Goal: Information Seeking & Learning: Find specific page/section

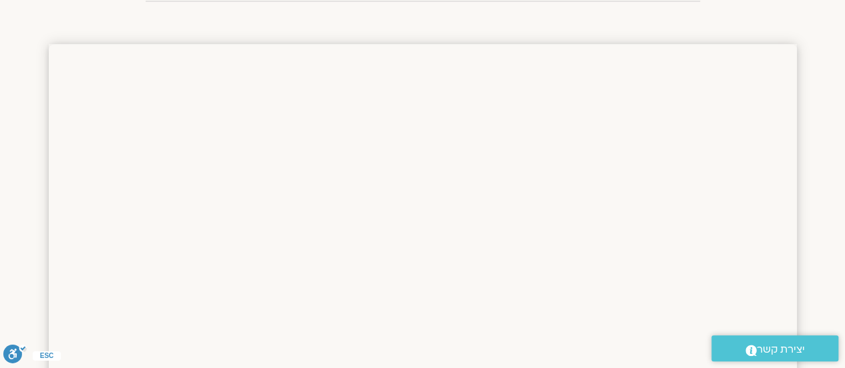
scroll to position [1015, 0]
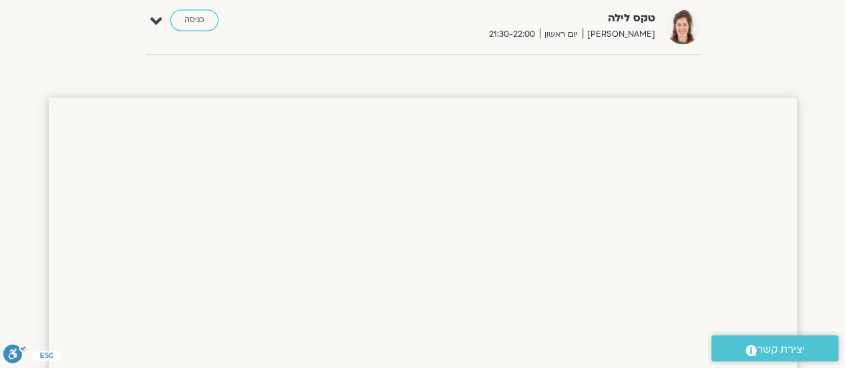
click at [682, 25] on img at bounding box center [682, 26] width 35 height 35
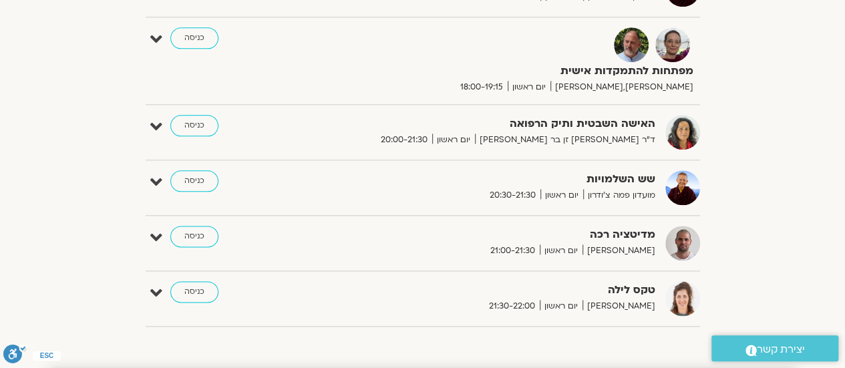
scroll to position [815, 0]
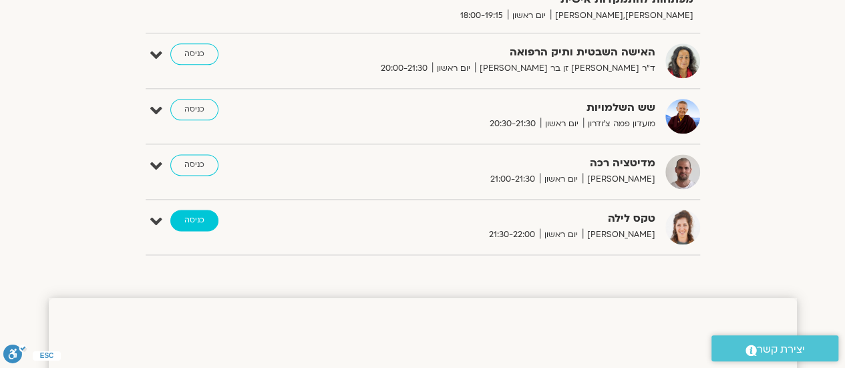
click at [194, 217] on link "כניסה" at bounding box center [194, 220] width 48 height 21
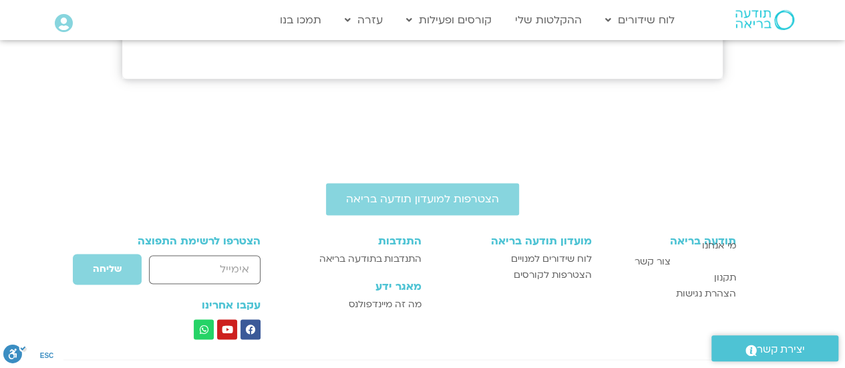
scroll to position [935, 0]
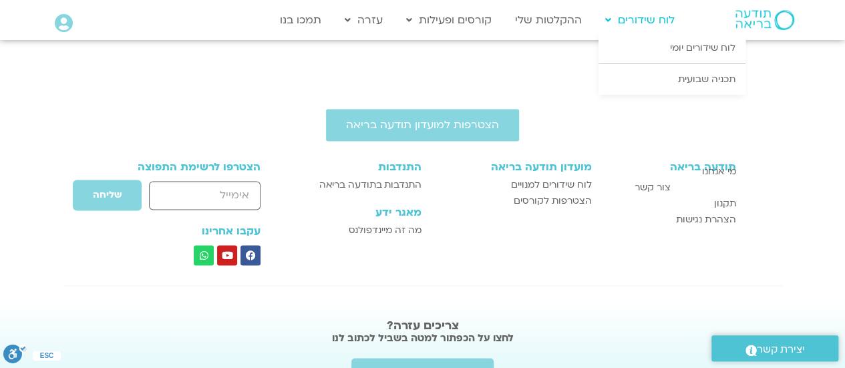
click at [644, 16] on link "לוח שידורים" at bounding box center [640, 19] width 83 height 25
click at [680, 53] on link "לוח שידורים יומי" at bounding box center [672, 48] width 147 height 31
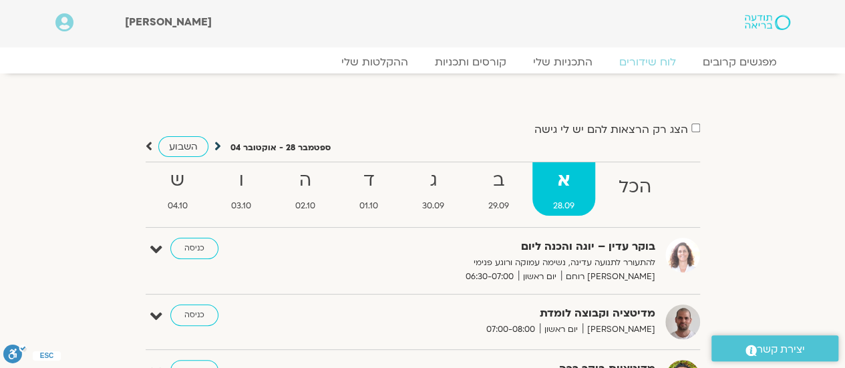
click at [218, 146] on icon at bounding box center [217, 146] width 7 height 13
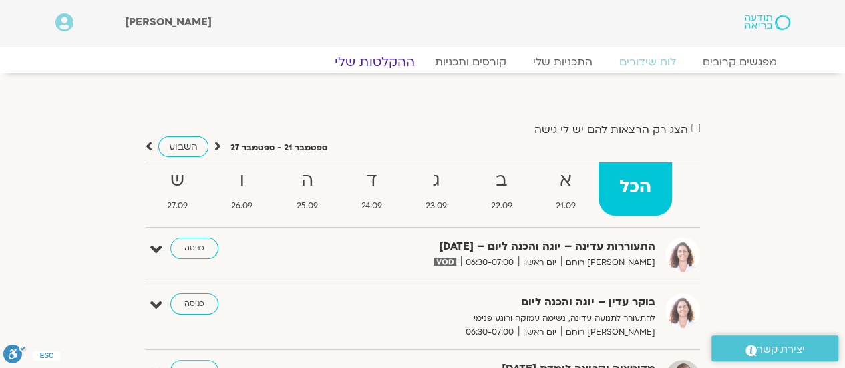
click at [373, 61] on link "ההקלטות שלי" at bounding box center [375, 62] width 112 height 16
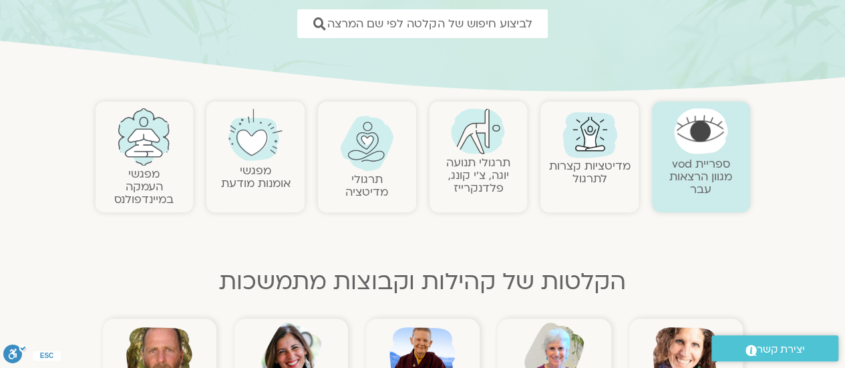
scroll to position [200, 0]
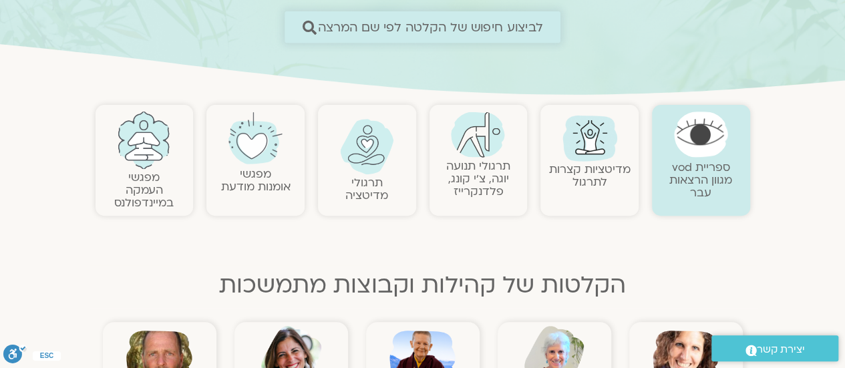
click at [446, 27] on span "לביצוע חיפוש של הקלטה לפי שם המרצה" at bounding box center [430, 27] width 225 height 14
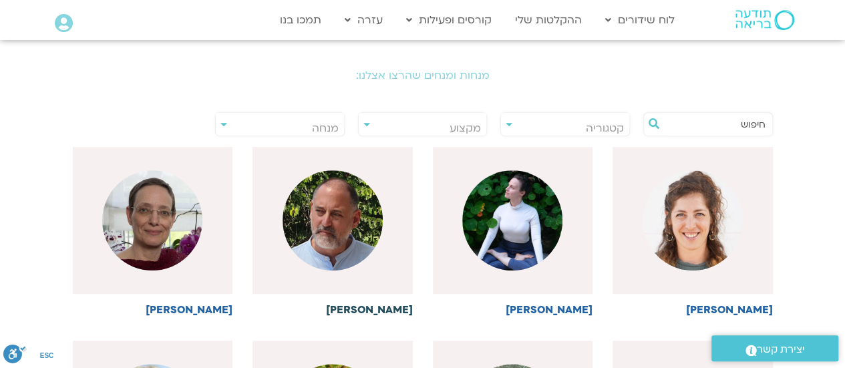
scroll to position [267, 0]
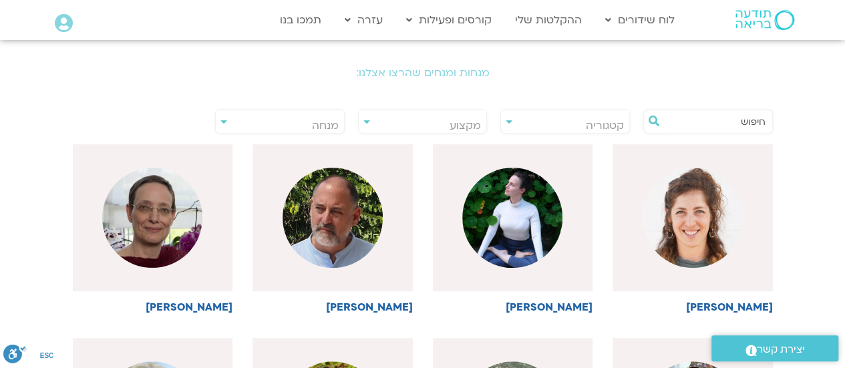
click at [354, 122] on div "**********" at bounding box center [422, 121] width 143 height 31
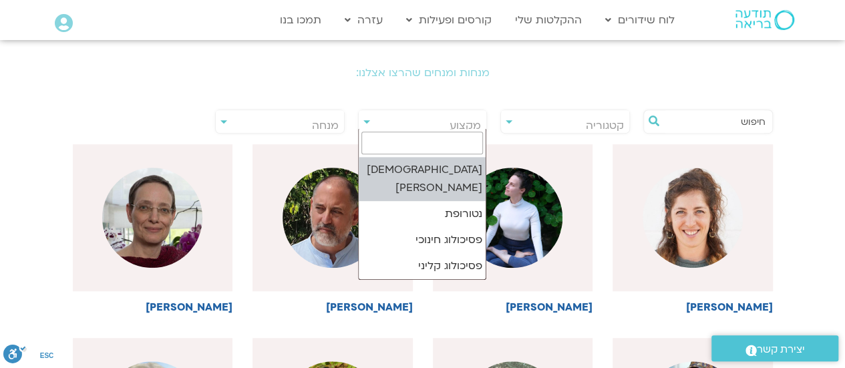
click at [362, 123] on span "מקצוע" at bounding box center [423, 125] width 128 height 31
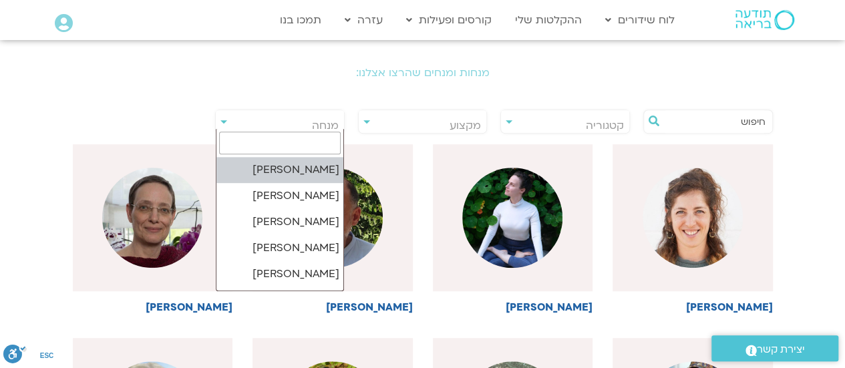
click at [231, 122] on span "מנחה" at bounding box center [280, 125] width 128 height 31
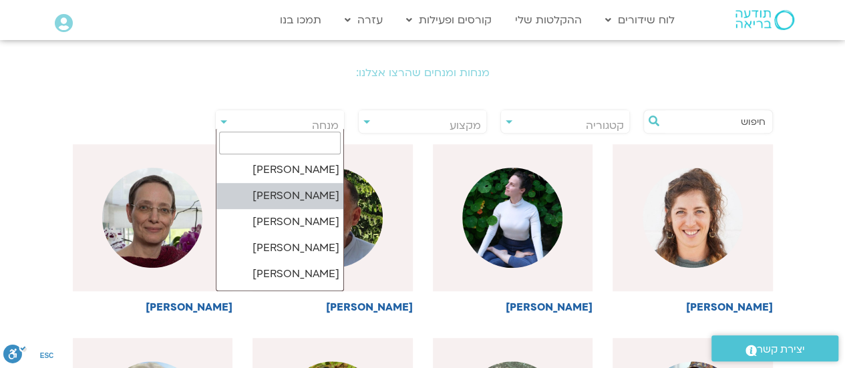
select select "******"
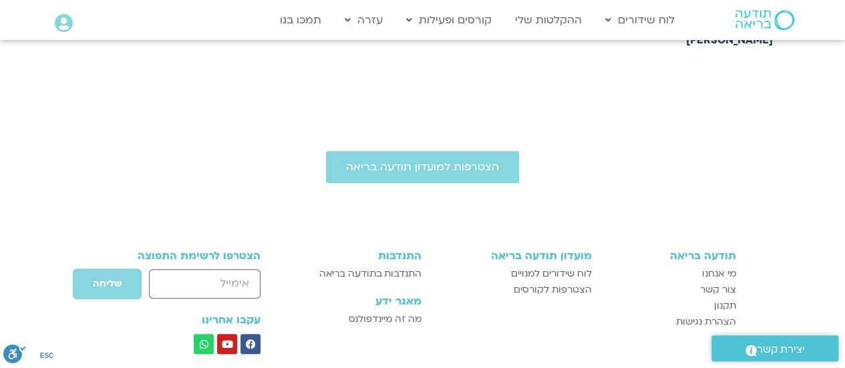
scroll to position [334, 0]
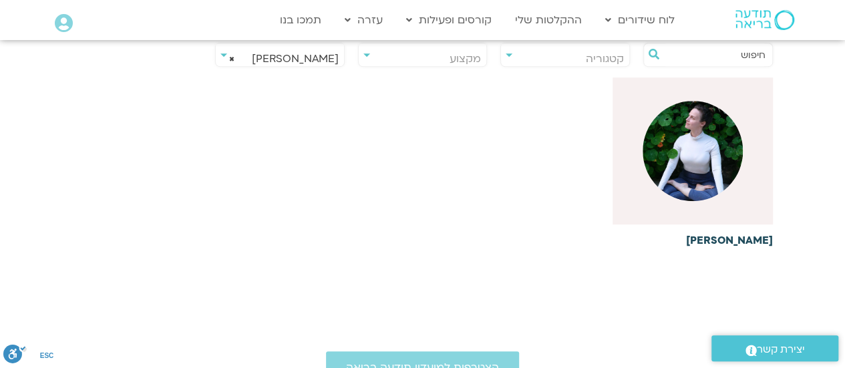
click at [696, 161] on img at bounding box center [693, 151] width 100 height 100
click at [754, 246] on h6 "[PERSON_NAME]" at bounding box center [693, 240] width 160 height 12
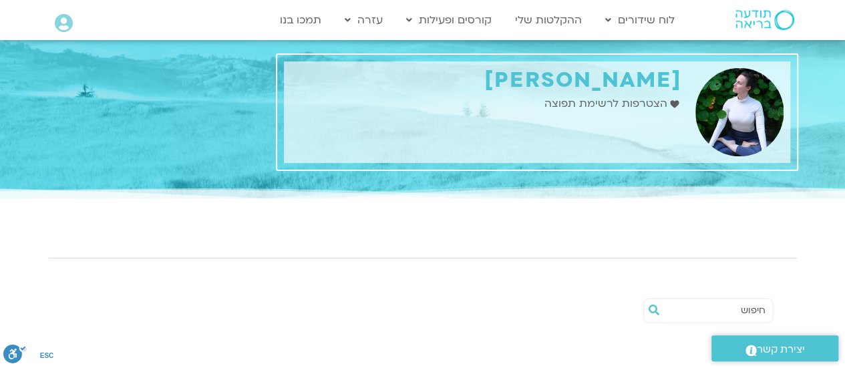
click at [736, 98] on img at bounding box center [739, 112] width 88 height 88
click at [604, 87] on h1 "[PERSON_NAME]" at bounding box center [486, 80] width 391 height 25
click at [756, 100] on img at bounding box center [739, 112] width 88 height 88
click at [681, 88] on h1 "[PERSON_NAME]" at bounding box center [486, 80] width 391 height 25
click at [657, 80] on h1 "[PERSON_NAME]" at bounding box center [486, 80] width 391 height 25
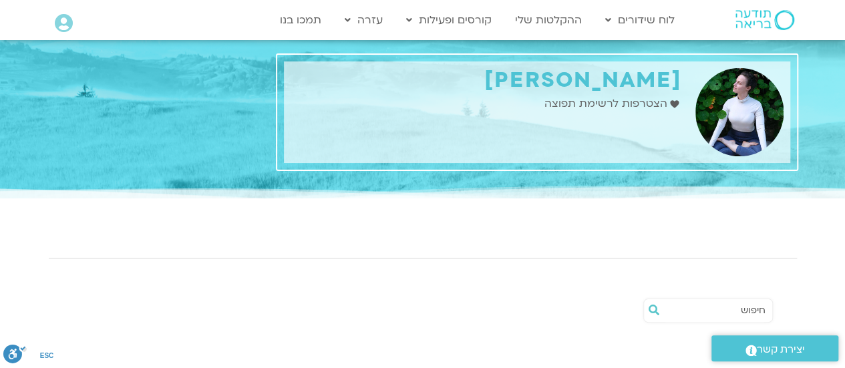
drag, startPoint x: 802, startPoint y: 137, endPoint x: 687, endPoint y: 130, distance: 115.1
click at [793, 137] on div "ענת דוד כתובת: אשקלון שפות: עברית Fill 1 Created with Sketch. הצטרפות לרשימת תפ…" at bounding box center [537, 120] width 533 height 161
click at [664, 128] on div "ענת דוד כתובת: אשקלון שפות: עברית Fill 1 Created with Sketch. הצטרפות לרשימת תפ…" at bounding box center [486, 112] width 405 height 102
click at [613, 98] on span "הצטרפות לרשימת תפוצה" at bounding box center [607, 104] width 126 height 18
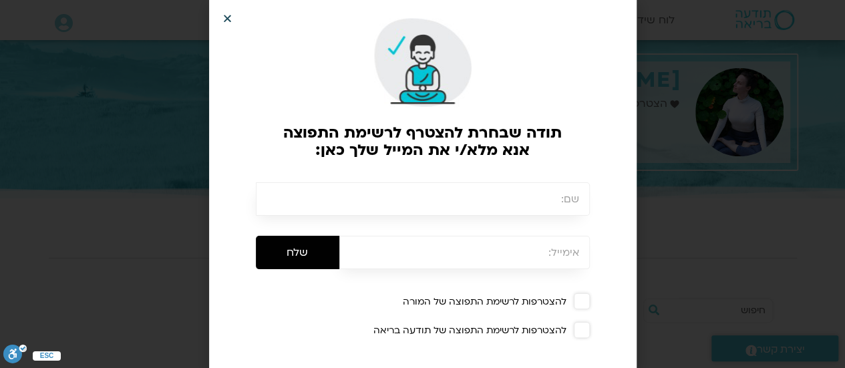
click at [228, 17] on icon "Close" at bounding box center [227, 18] width 10 height 10
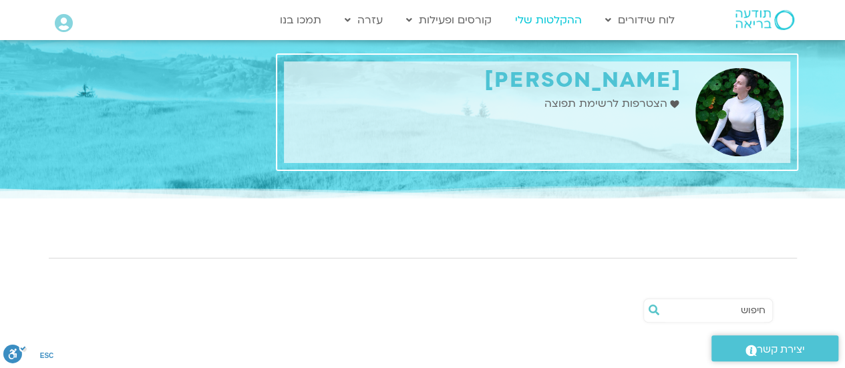
click at [567, 23] on link "ההקלטות שלי" at bounding box center [548, 19] width 80 height 25
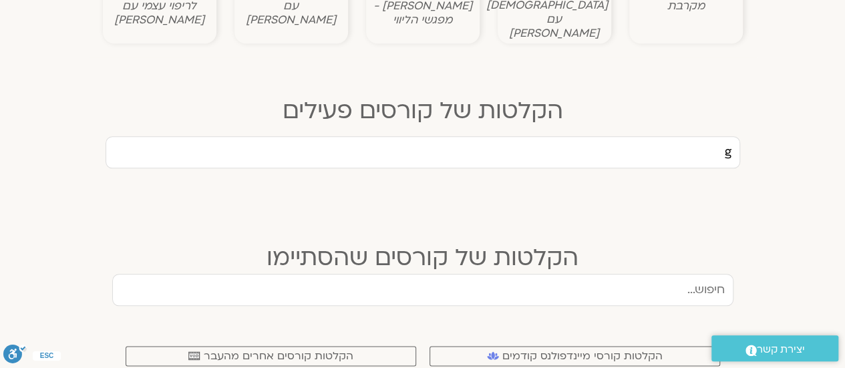
drag, startPoint x: 721, startPoint y: 136, endPoint x: 766, endPoint y: 136, distance: 44.8
click at [766, 136] on section "g התקווה הפסיכדלית בהנחיית ד"ר [PERSON_NAME] [DATE] להשיב את האמון בהנחיית [PER…" at bounding box center [422, 167] width 845 height 63
type input "g"
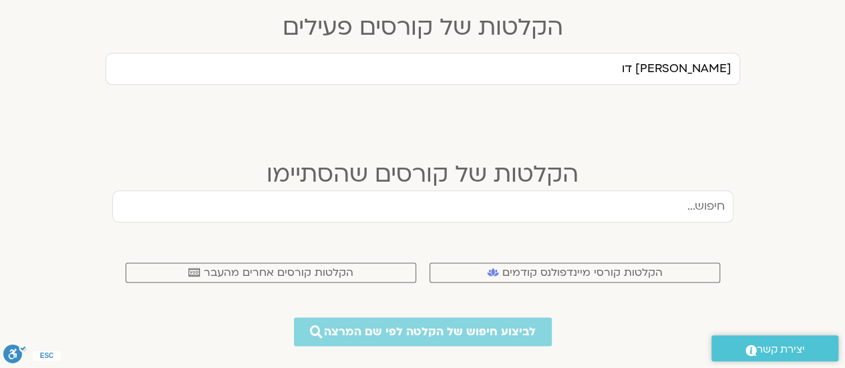
scroll to position [675, 0]
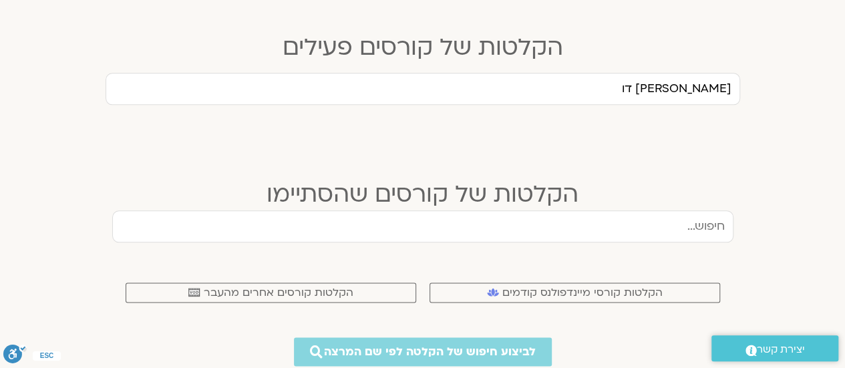
click at [643, 222] on input "text" at bounding box center [422, 226] width 621 height 32
click at [657, 213] on input "text" at bounding box center [422, 226] width 621 height 32
click at [643, 74] on input "ענת דו" at bounding box center [423, 89] width 635 height 32
type input "[PERSON_NAME]"
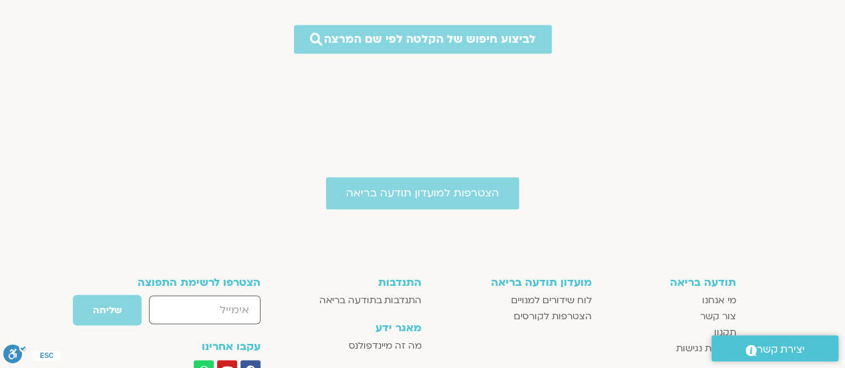
scroll to position [1009, 0]
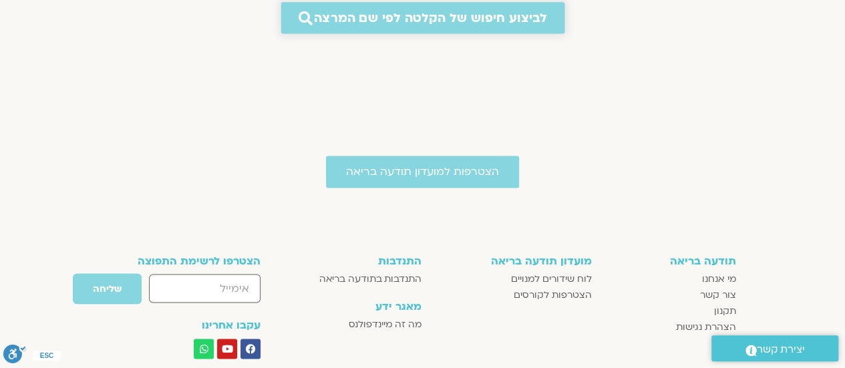
click at [468, 11] on span "לביצוע חיפוש של הקלטה לפי שם המרצה" at bounding box center [430, 18] width 233 height 14
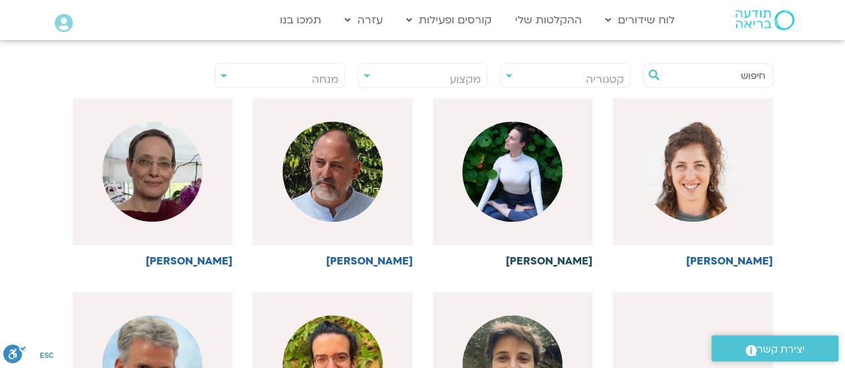
scroll to position [334, 0]
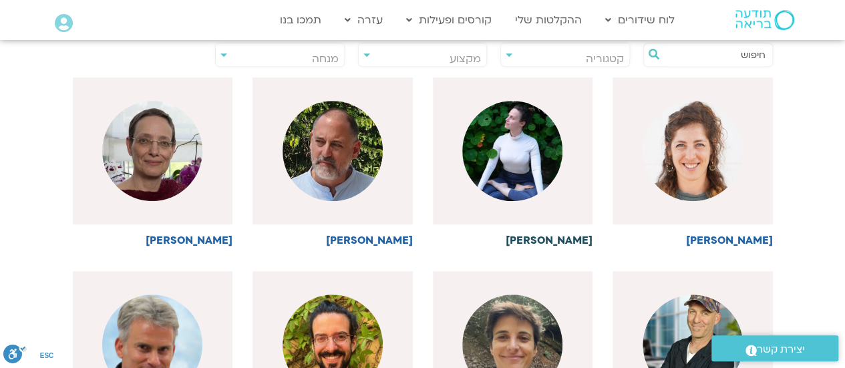
click at [490, 160] on img at bounding box center [512, 151] width 100 height 100
click at [576, 240] on h6 "[PERSON_NAME]" at bounding box center [513, 240] width 160 height 12
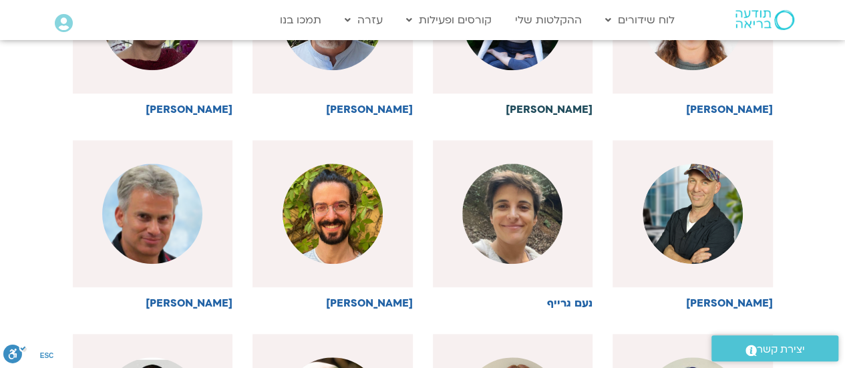
scroll to position [468, 0]
